Goal: Book appointment/travel/reservation

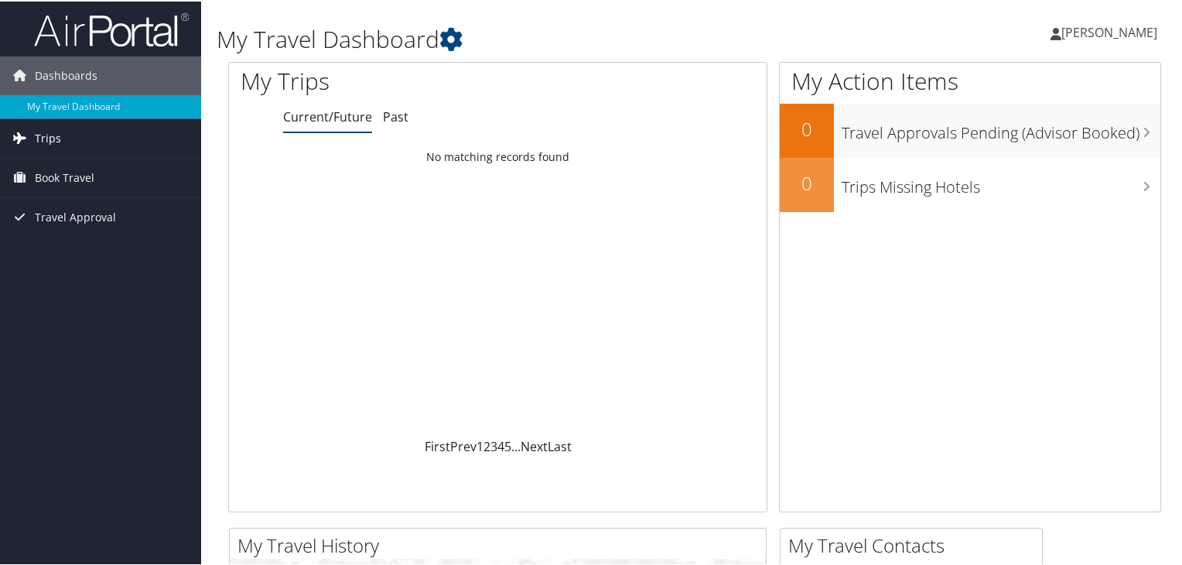
click at [45, 138] on span "Trips" at bounding box center [48, 137] width 26 height 39
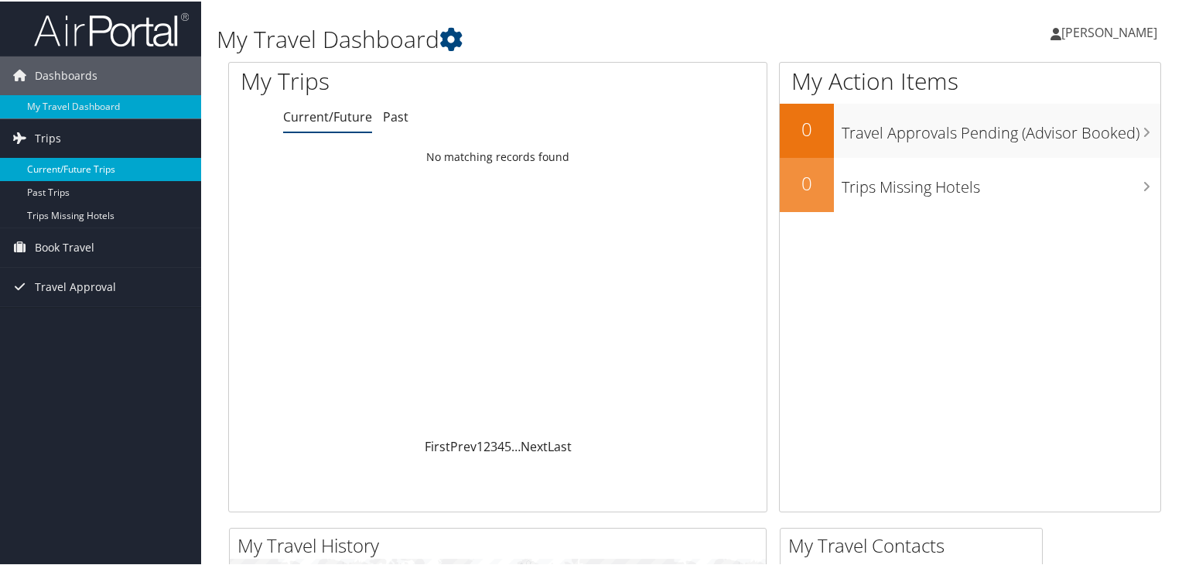
click at [50, 167] on link "Current/Future Trips" at bounding box center [100, 167] width 201 height 23
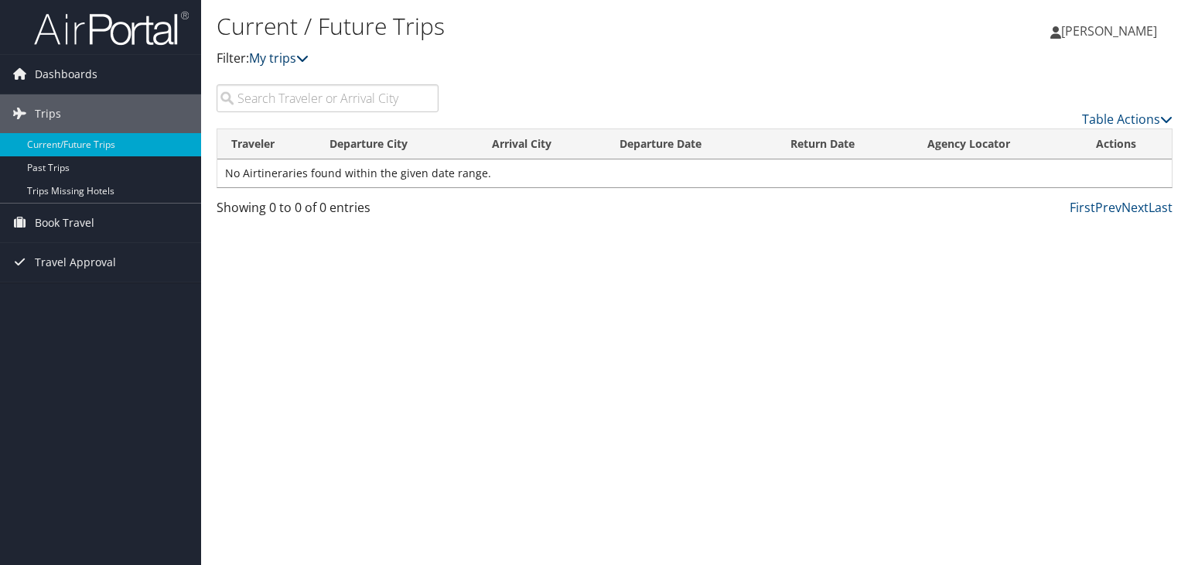
click at [303, 53] on icon at bounding box center [302, 58] width 12 height 12
click at [274, 59] on link "My trips" at bounding box center [279, 58] width 60 height 17
click at [307, 57] on icon at bounding box center [302, 58] width 12 height 12
click at [299, 91] on input "search" at bounding box center [328, 98] width 222 height 28
type input "houston"
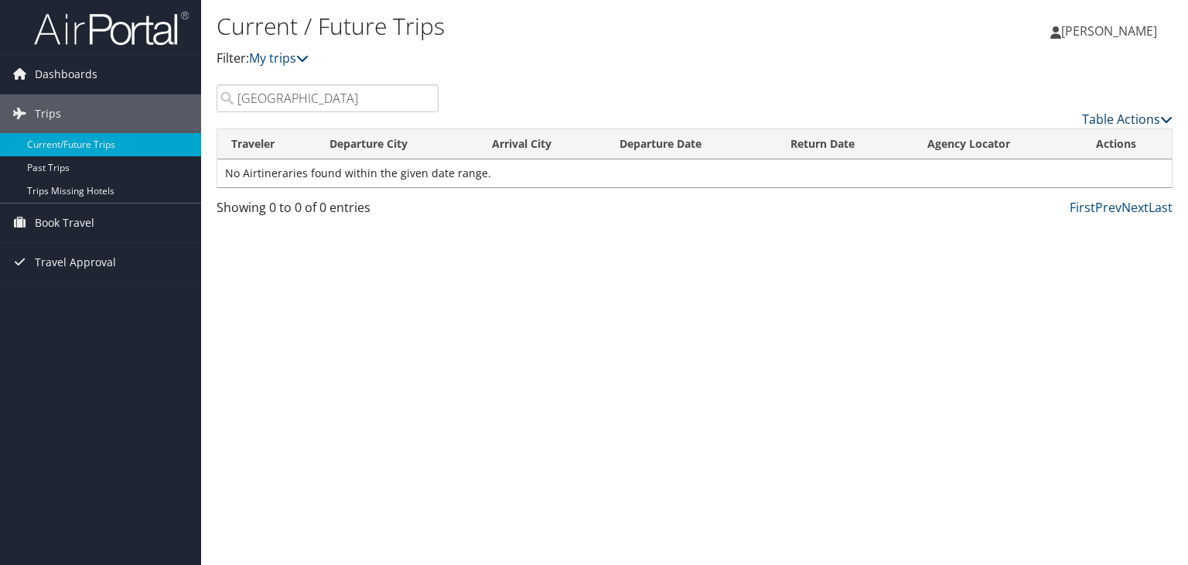
click at [1166, 113] on icon at bounding box center [1166, 119] width 12 height 12
click at [789, 22] on div at bounding box center [594, 282] width 1188 height 565
click at [300, 56] on link "My trips" at bounding box center [279, 58] width 60 height 17
click at [130, 188] on link "Trips Missing Hotels" at bounding box center [100, 190] width 201 height 23
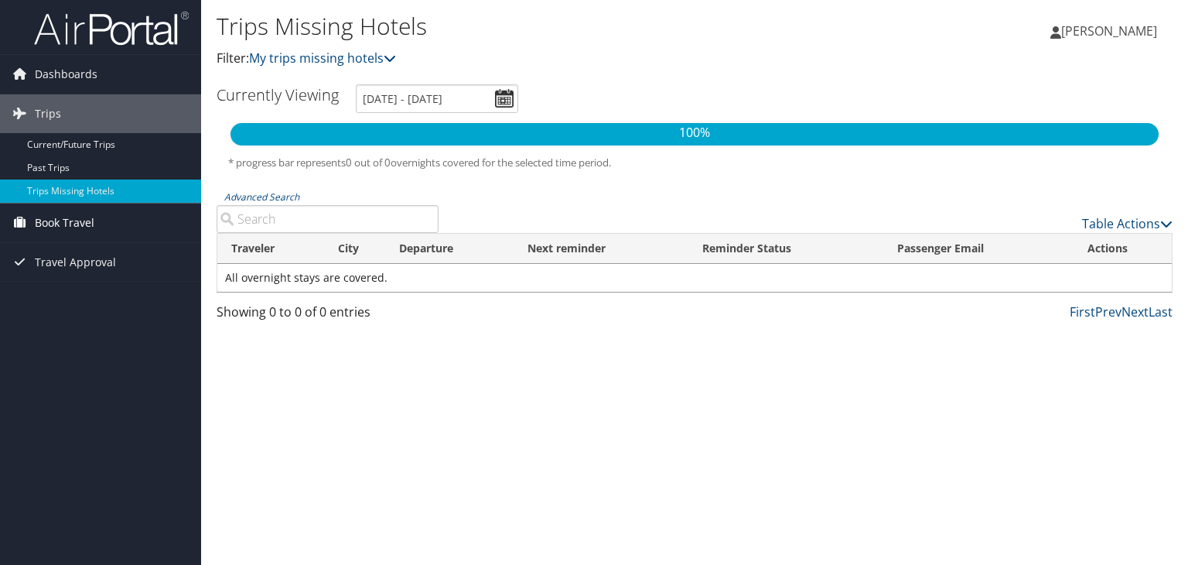
click at [53, 227] on span "Book Travel" at bounding box center [65, 222] width 60 height 39
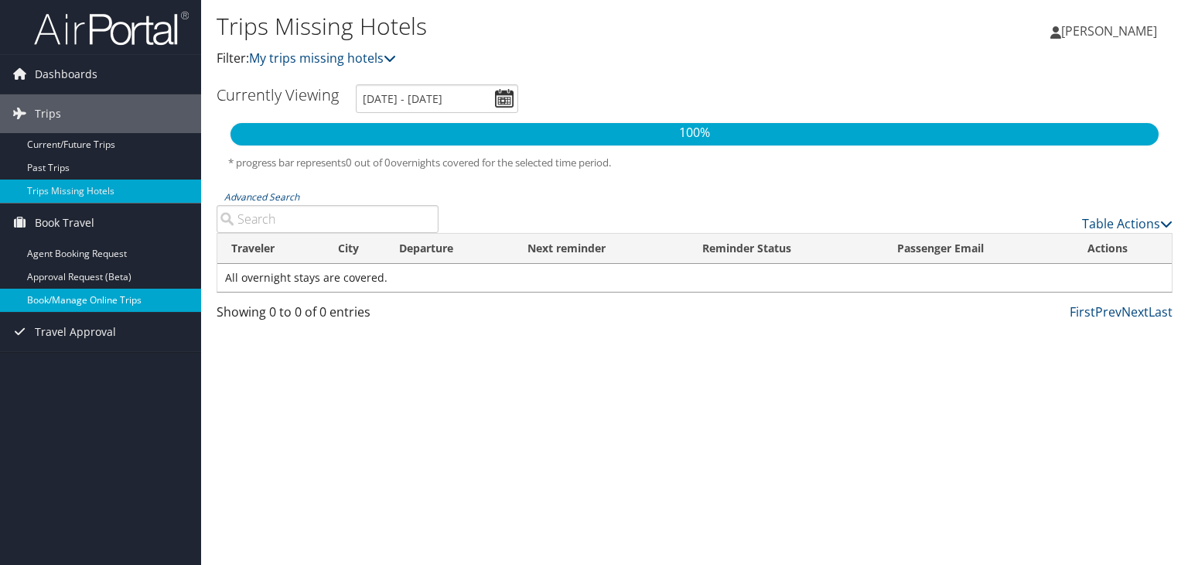
click at [61, 300] on link "Book/Manage Online Trips" at bounding box center [100, 300] width 201 height 23
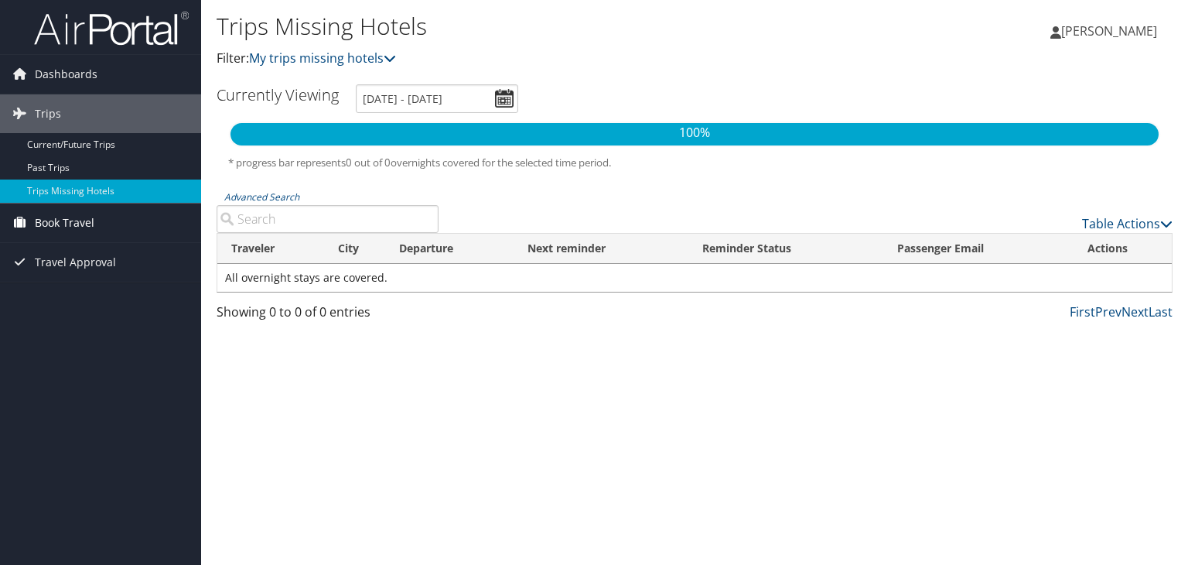
click at [63, 220] on span "Book Travel" at bounding box center [65, 222] width 60 height 39
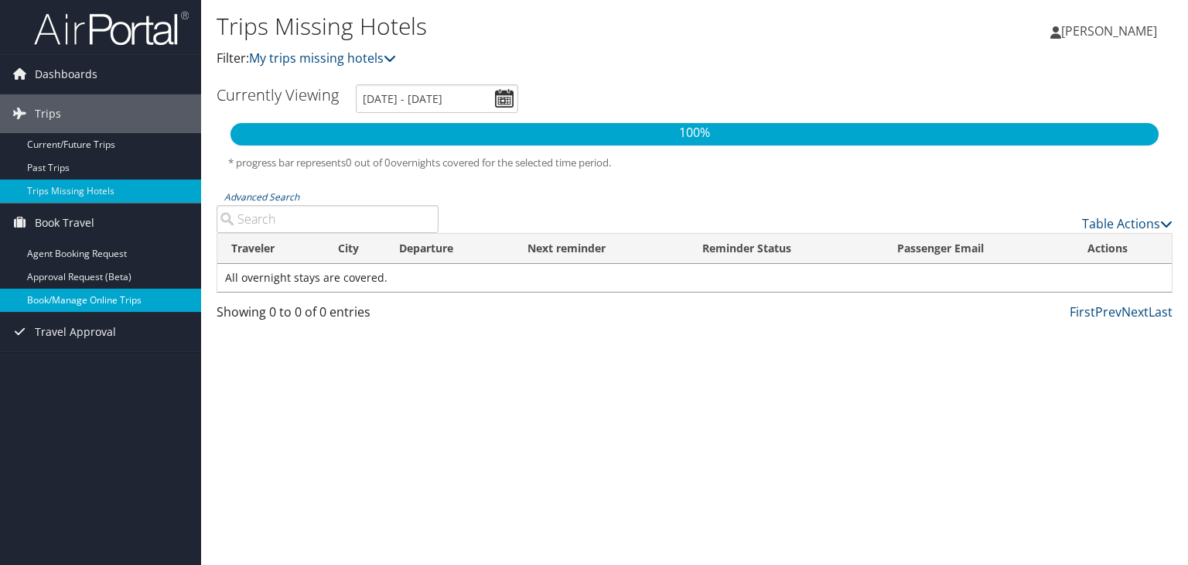
click at [63, 303] on link "Book/Manage Online Trips" at bounding box center [100, 300] width 201 height 23
